Goal: Task Accomplishment & Management: Use online tool/utility

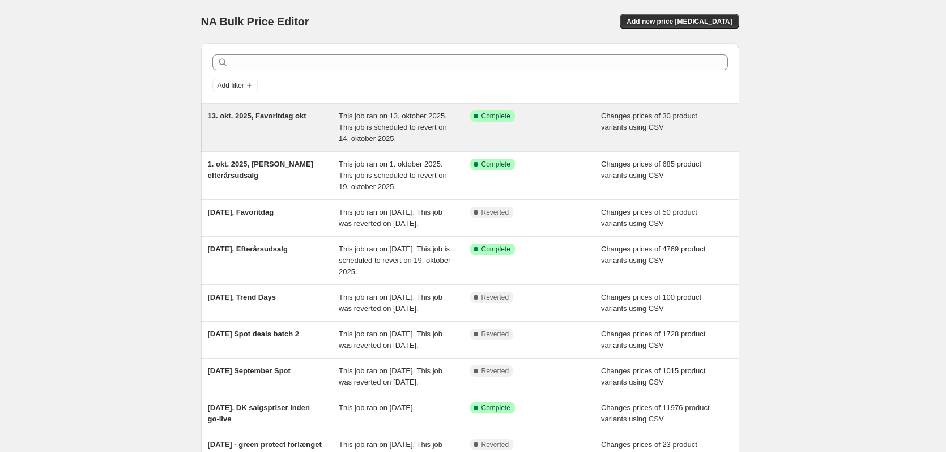
click at [592, 143] on div "Success Complete Complete" at bounding box center [535, 127] width 131 height 34
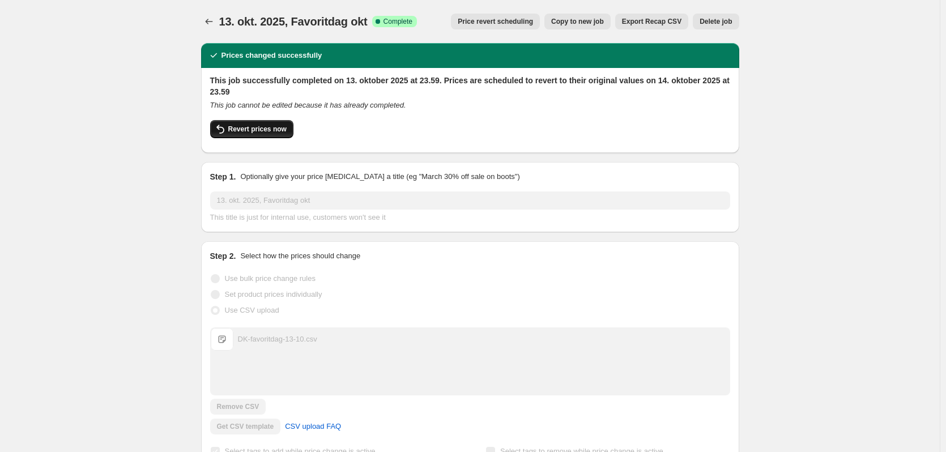
click at [274, 130] on span "Revert prices now" at bounding box center [257, 129] width 58 height 9
checkbox input "false"
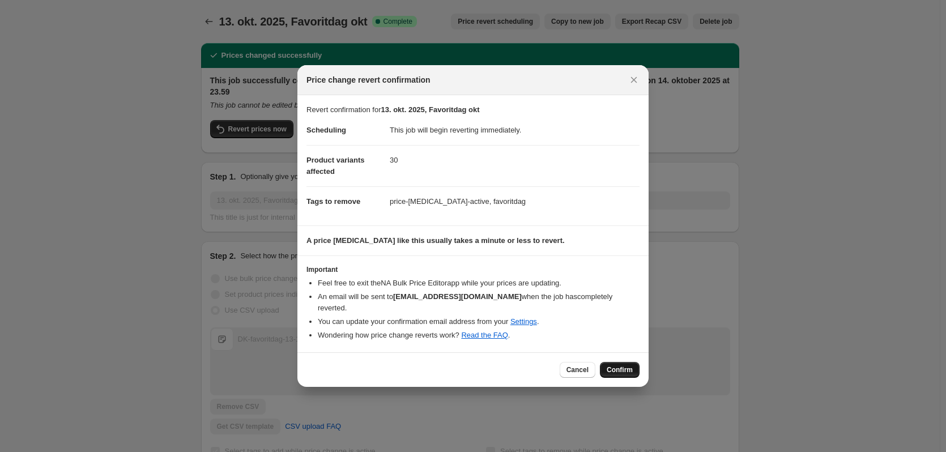
click at [620, 365] on span "Confirm" at bounding box center [620, 369] width 26 height 9
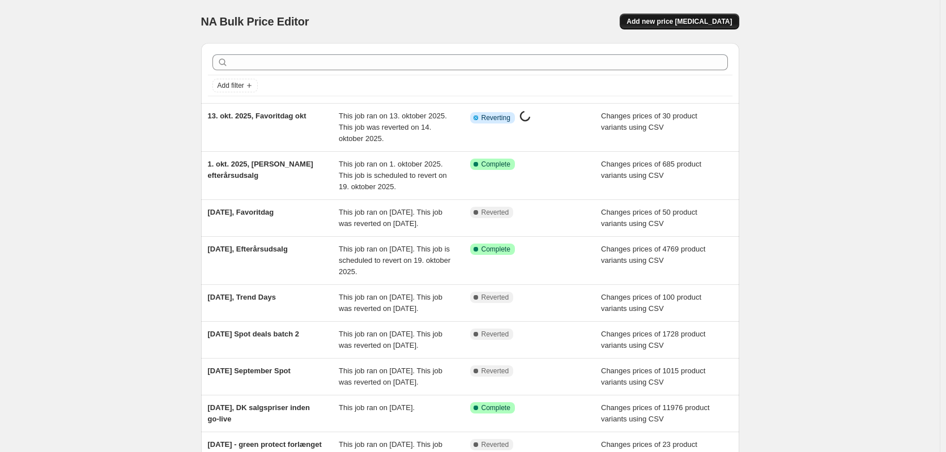
click at [703, 22] on span "Add new price [MEDICAL_DATA]" at bounding box center [678, 21] width 105 height 9
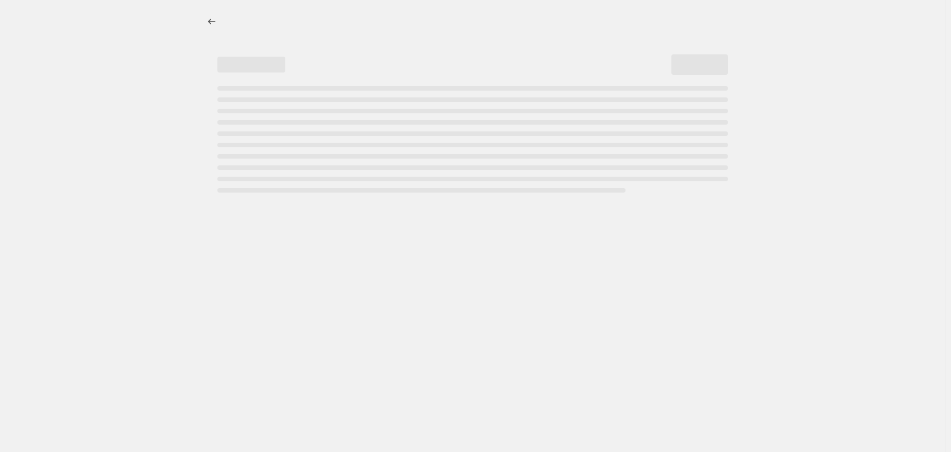
select select "percentage"
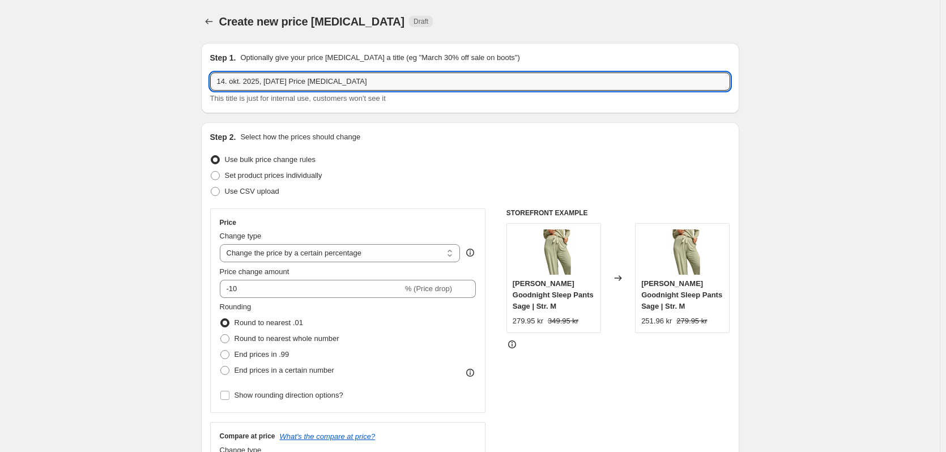
drag, startPoint x: 266, startPoint y: 82, endPoint x: 659, endPoint y: 129, distance: 396.3
type input "14. okt. 2025, Favorit"
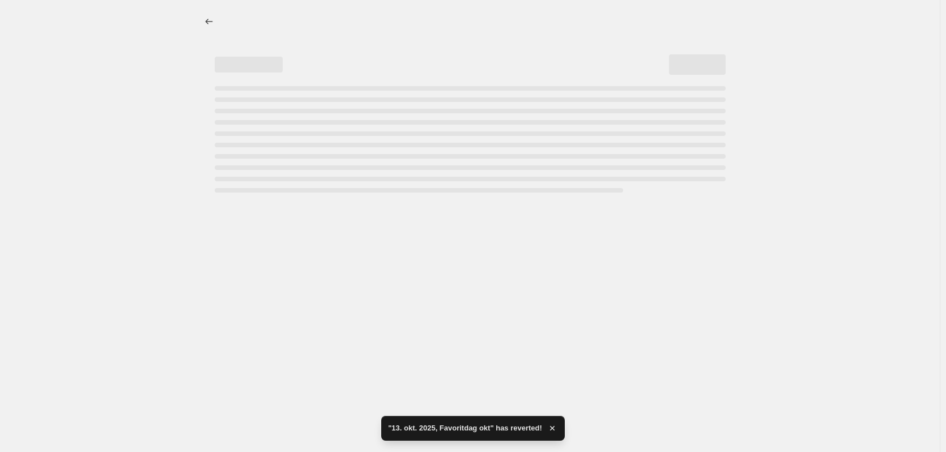
select select "percentage"
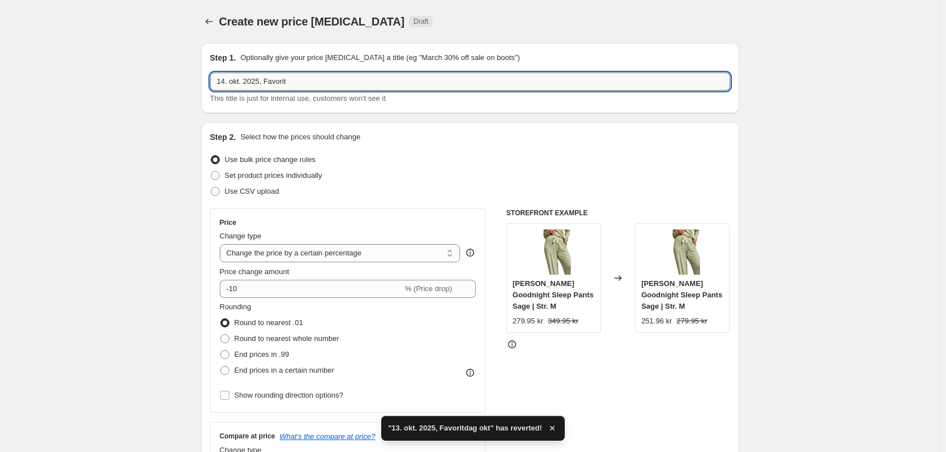
click at [378, 72] on input "14. okt. 2025, Favorit" at bounding box center [470, 81] width 520 height 18
type input "14. okt. 2025, Favoritdag v2"
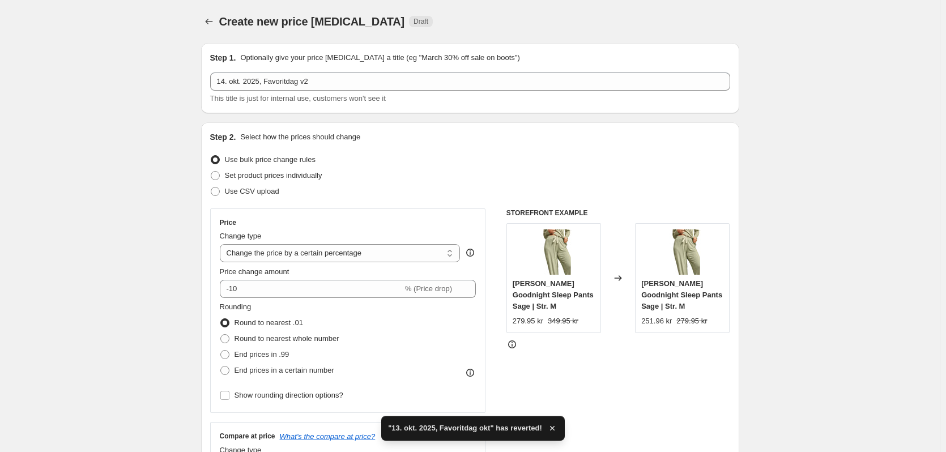
click at [241, 202] on div "Step 2. Select how the prices should change Use bulk price change rules Set pro…" at bounding box center [470, 320] width 520 height 379
click at [253, 195] on span "Use CSV upload" at bounding box center [252, 191] width 54 height 8
click at [211, 187] on input "Use CSV upload" at bounding box center [211, 187] width 1 height 1
radio input "true"
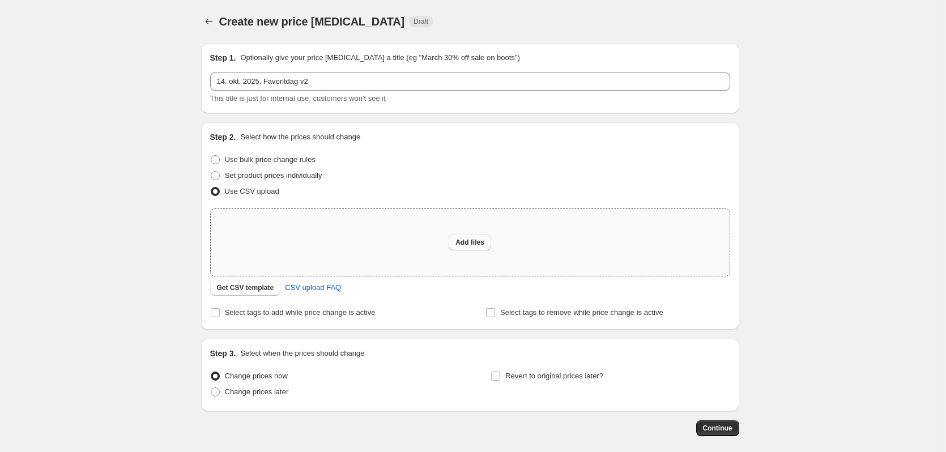
click at [458, 244] on button "Add files" at bounding box center [470, 242] width 42 height 16
type input "C:\fakepath\DK-favoritdag-14-10 rrp ret.csv"
click at [23, 207] on div "Create new price [MEDICAL_DATA]. This page is ready Create new price [MEDICAL_D…" at bounding box center [469, 252] width 939 height 505
click at [471, 245] on span "Add files" at bounding box center [469, 242] width 29 height 9
type input "C:\fakepath\DK-favoritdag-14-10 rrp ret.csv"
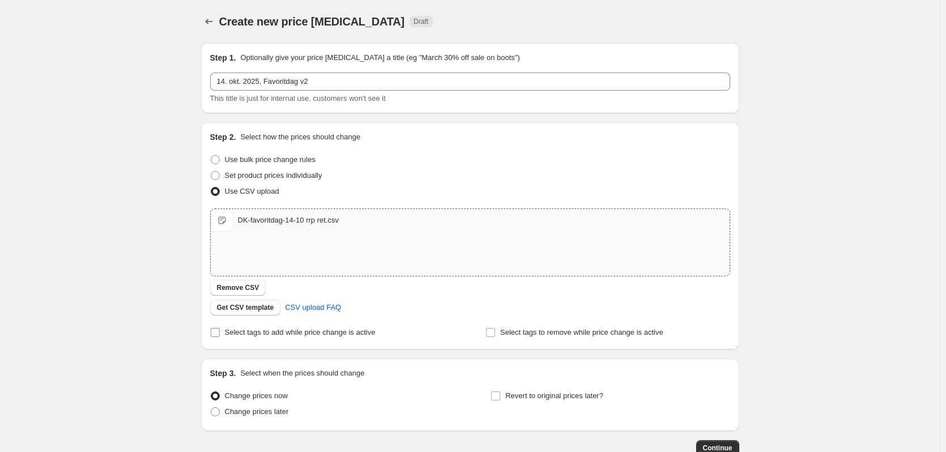
click at [267, 333] on span "Select tags to add while price change is active" at bounding box center [300, 332] width 151 height 8
click at [220, 333] on input "Select tags to add while price change is active" at bounding box center [215, 332] width 9 height 9
checkbox input "true"
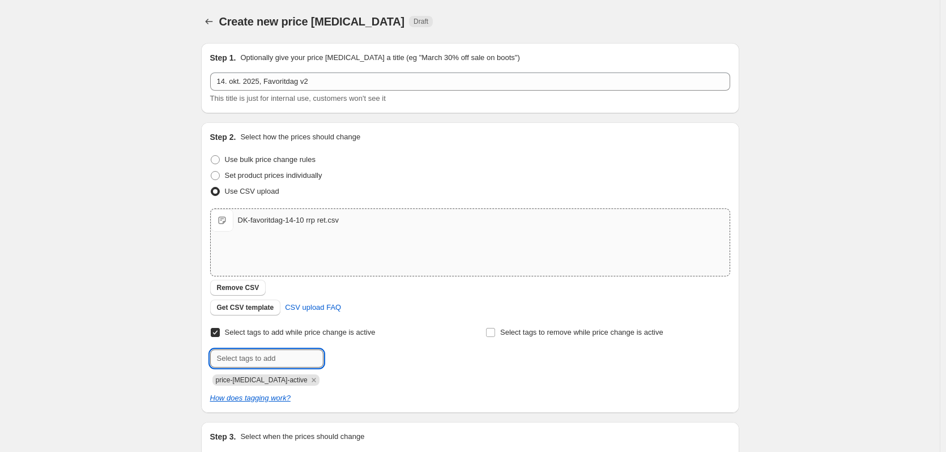
click at [300, 360] on input "text" at bounding box center [266, 358] width 113 height 18
type input "favoritdag"
click at [369, 356] on span "favoritdag" at bounding box center [364, 357] width 33 height 8
click at [144, 238] on div "Create new price [MEDICAL_DATA]. This page is ready Create new price [MEDICAL_D…" at bounding box center [469, 294] width 939 height 588
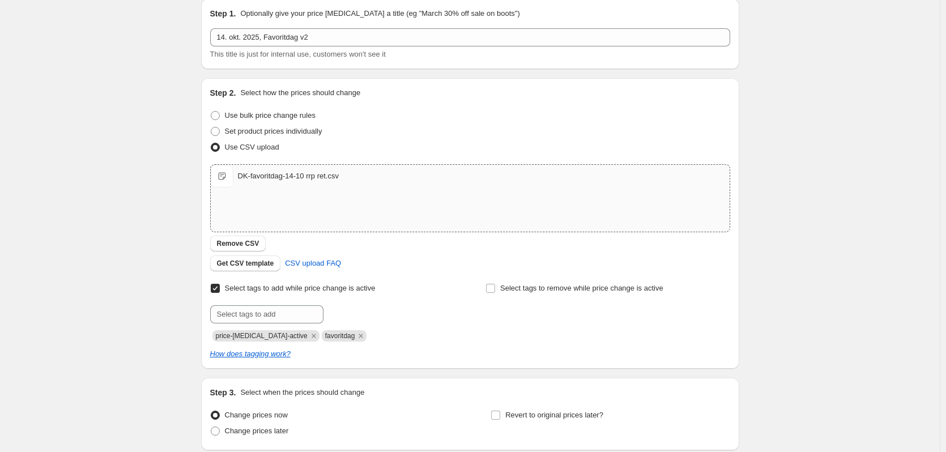
scroll to position [136, 0]
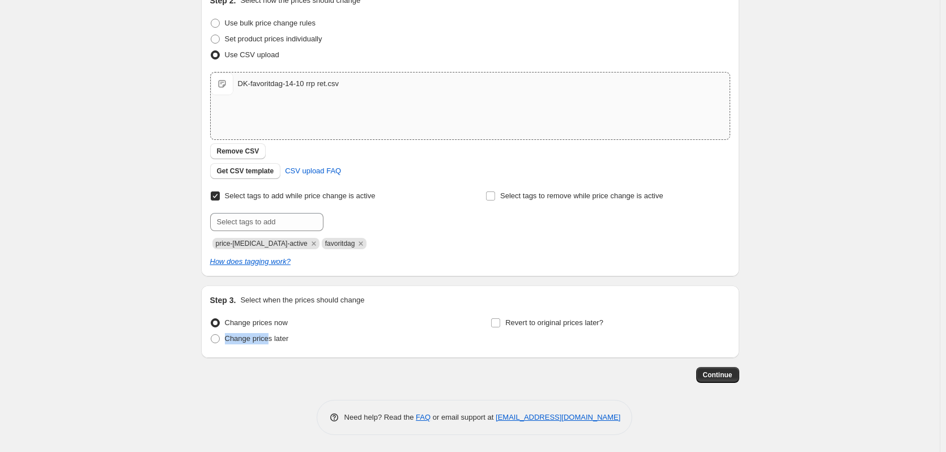
drag, startPoint x: 270, startPoint y: 344, endPoint x: 537, endPoint y: 342, distance: 267.9
click at [526, 340] on div "Change prices now Change prices later Revert to original prices later?" at bounding box center [470, 332] width 520 height 34
click at [584, 335] on div "Revert to original prices later?" at bounding box center [609, 332] width 239 height 34
click at [573, 327] on span "Revert to original prices later?" at bounding box center [554, 322] width 98 height 11
click at [500, 327] on input "Revert to original prices later?" at bounding box center [495, 322] width 9 height 9
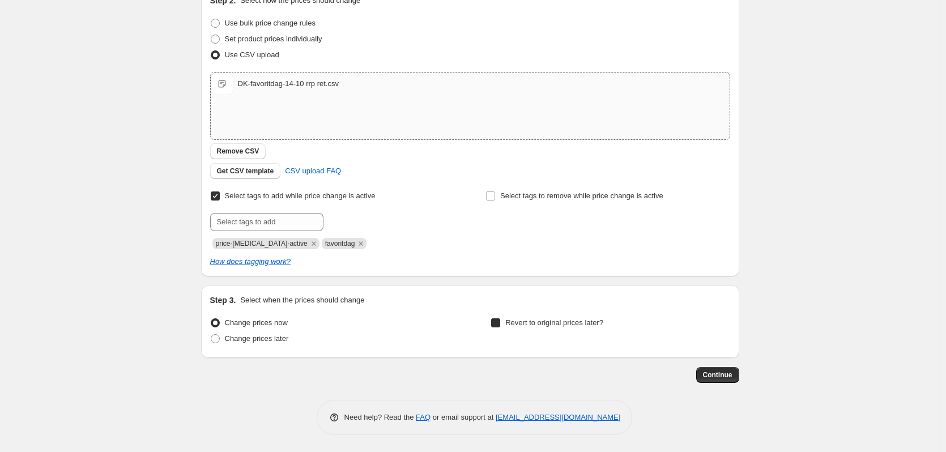
checkbox input "true"
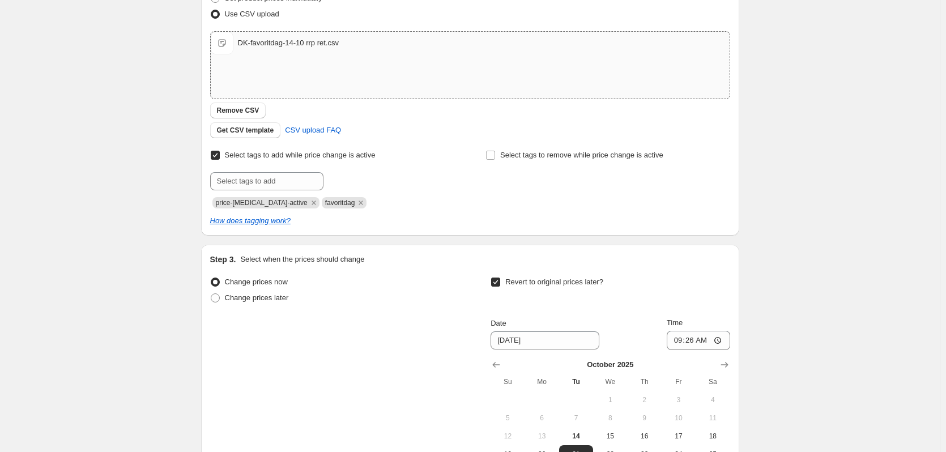
scroll to position [306, 0]
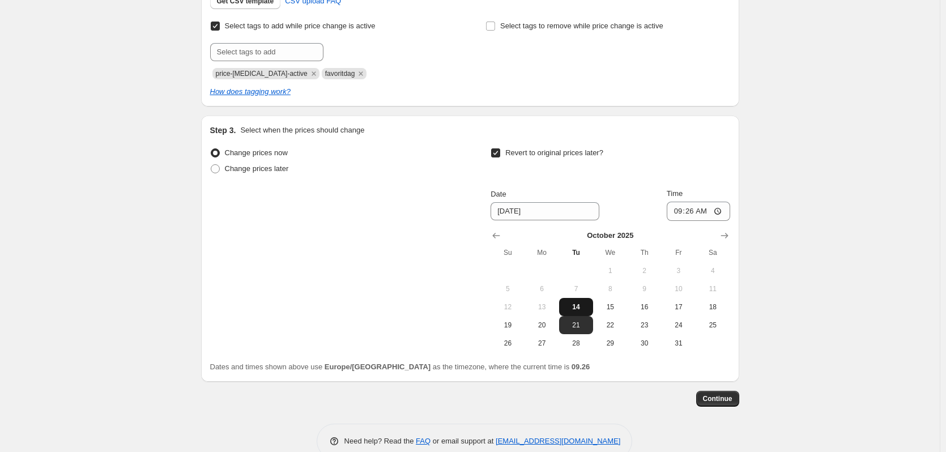
click at [580, 309] on span "14" at bounding box center [575, 306] width 25 height 9
type input "[DATE]"
click at [695, 217] on input "09:26" at bounding box center [698, 211] width 63 height 19
type input "23:59"
click at [828, 151] on div "Create new price [MEDICAL_DATA]. This page is ready Create new price [MEDICAL_D…" at bounding box center [469, 85] width 939 height 782
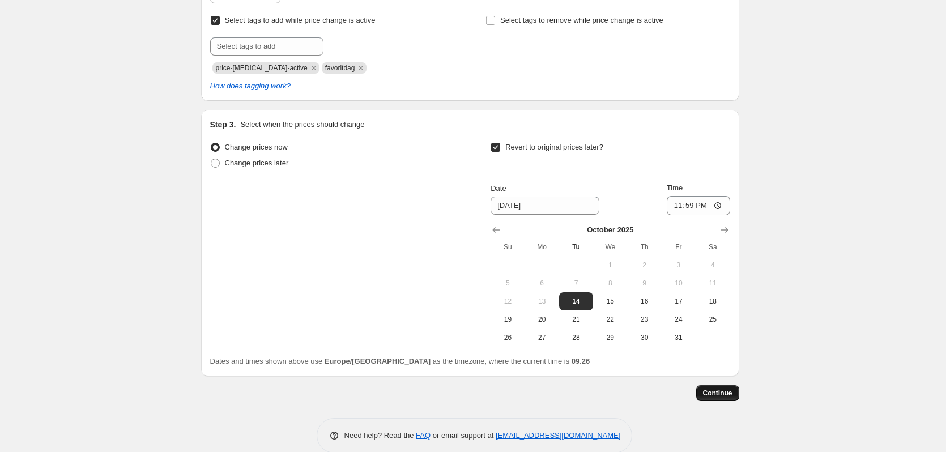
scroll to position [330, 0]
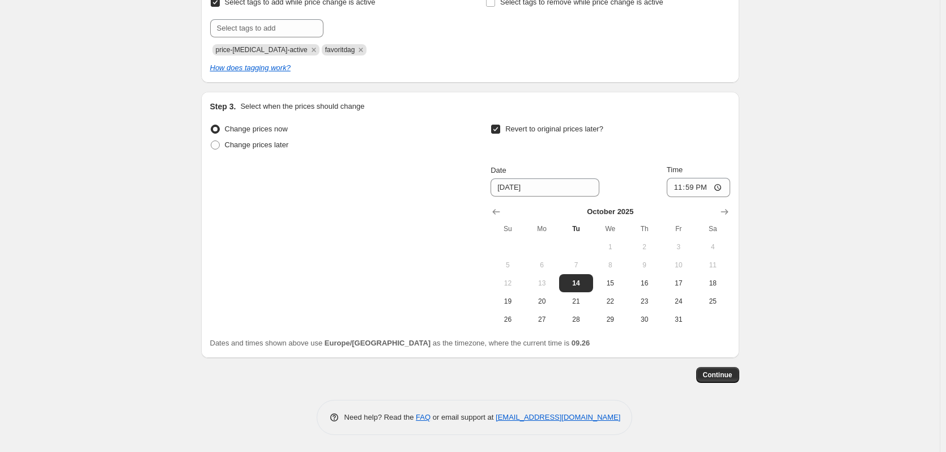
click at [742, 370] on div "Create new price [MEDICAL_DATA]. This page is ready Create new price [MEDICAL_D…" at bounding box center [469, 61] width 565 height 782
click at [737, 374] on button "Continue" at bounding box center [717, 375] width 43 height 16
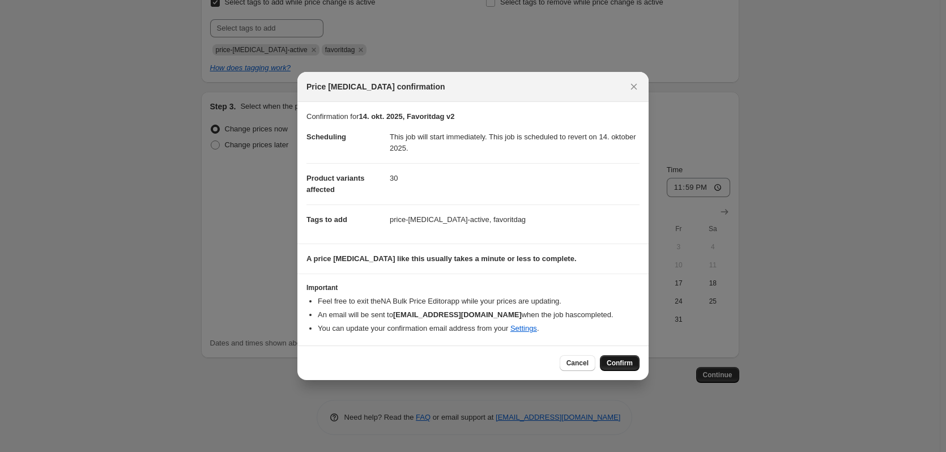
click at [610, 363] on span "Confirm" at bounding box center [620, 362] width 26 height 9
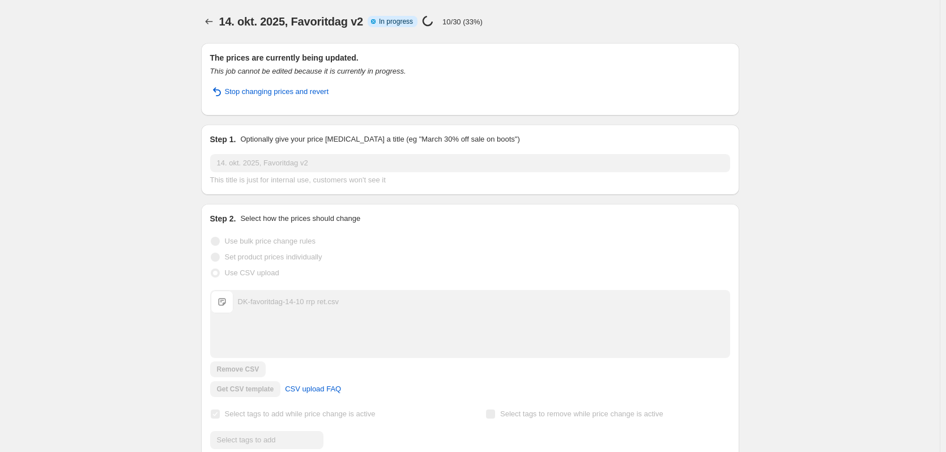
drag, startPoint x: 33, startPoint y: 180, endPoint x: 311, endPoint y: 48, distance: 308.0
click at [33, 180] on div "14. okt. 2025, Favoritdag v2. This page is ready 14. okt. 2025, Favoritdag v2 I…" at bounding box center [469, 419] width 939 height 839
